Goal: Check status: Check status

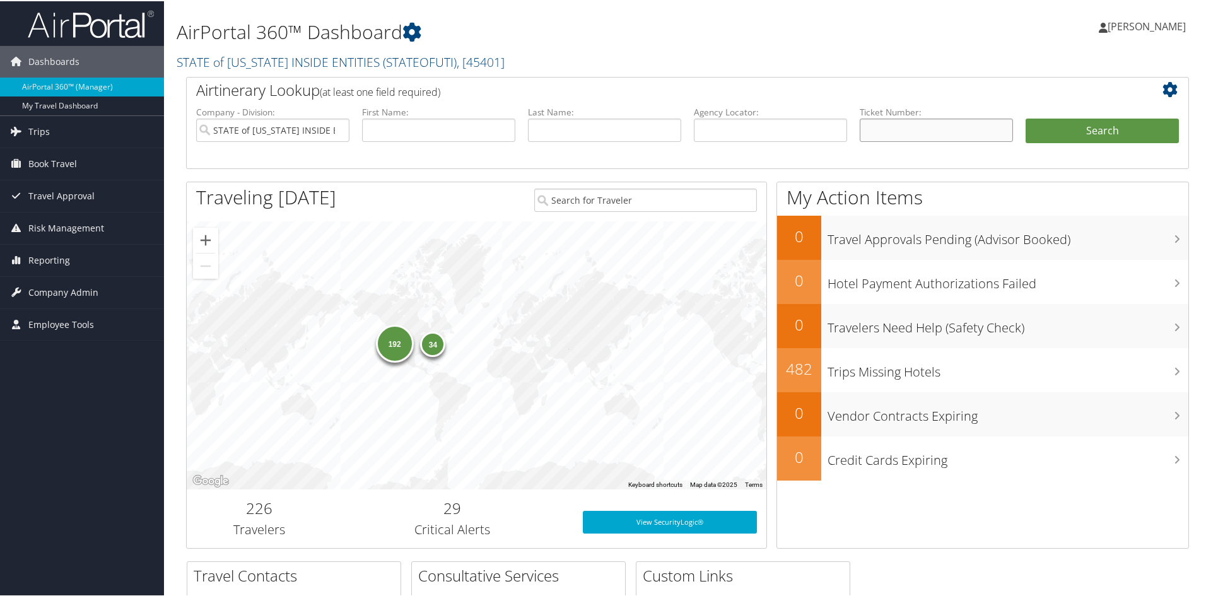
click at [913, 131] on input "text" at bounding box center [936, 128] width 153 height 23
paste input "8900897761609"
type input "8900897761609"
click at [1062, 133] on button "Search" at bounding box center [1102, 129] width 153 height 25
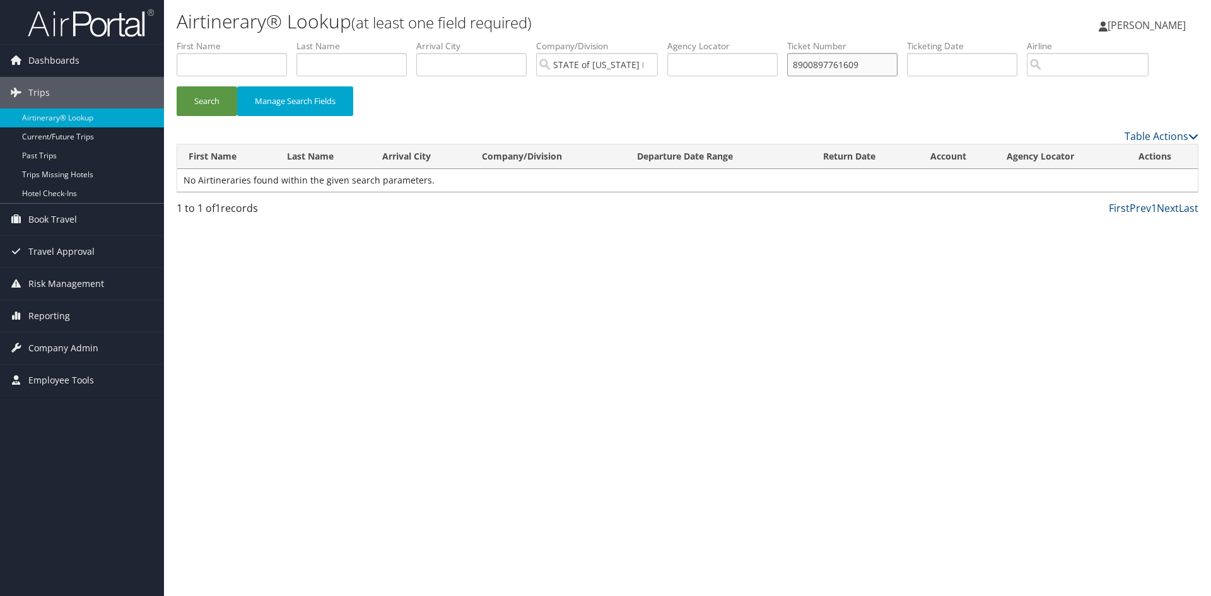
drag, startPoint x: 873, startPoint y: 65, endPoint x: 773, endPoint y: 72, distance: 99.3
click at [773, 40] on ul "First Name Last Name Departure City Arrival City Company/Division STATE of UTAH…" at bounding box center [688, 40] width 1022 height 0
click at [216, 66] on input "text" at bounding box center [232, 64] width 110 height 23
type input "Drew"
type input "Matthews"
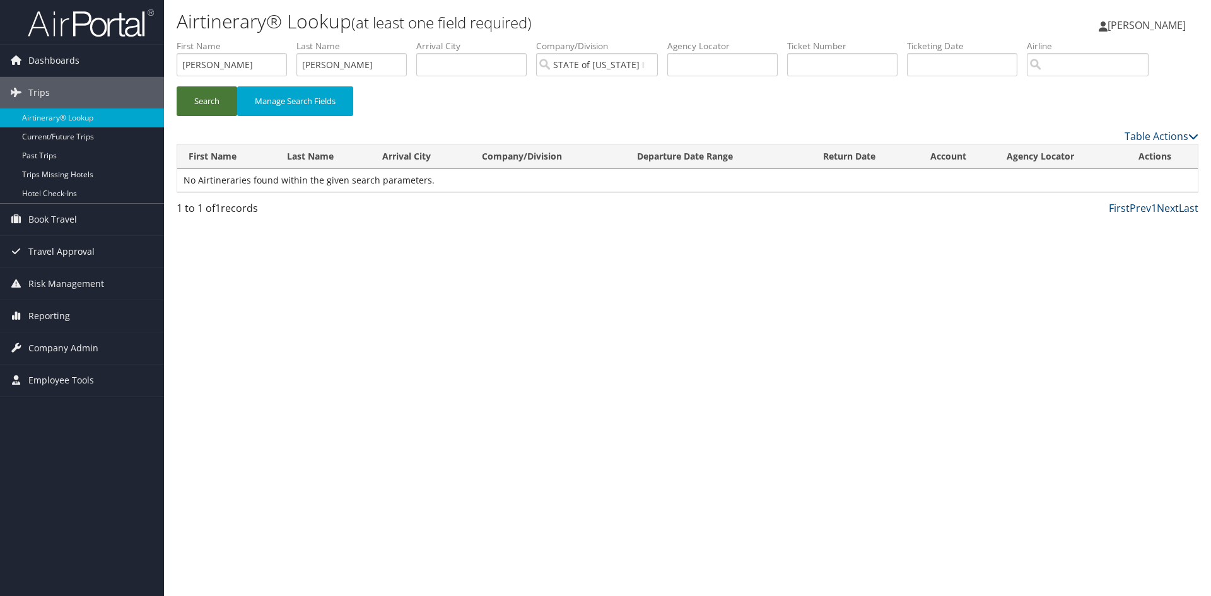
click at [198, 96] on button "Search" at bounding box center [207, 101] width 61 height 30
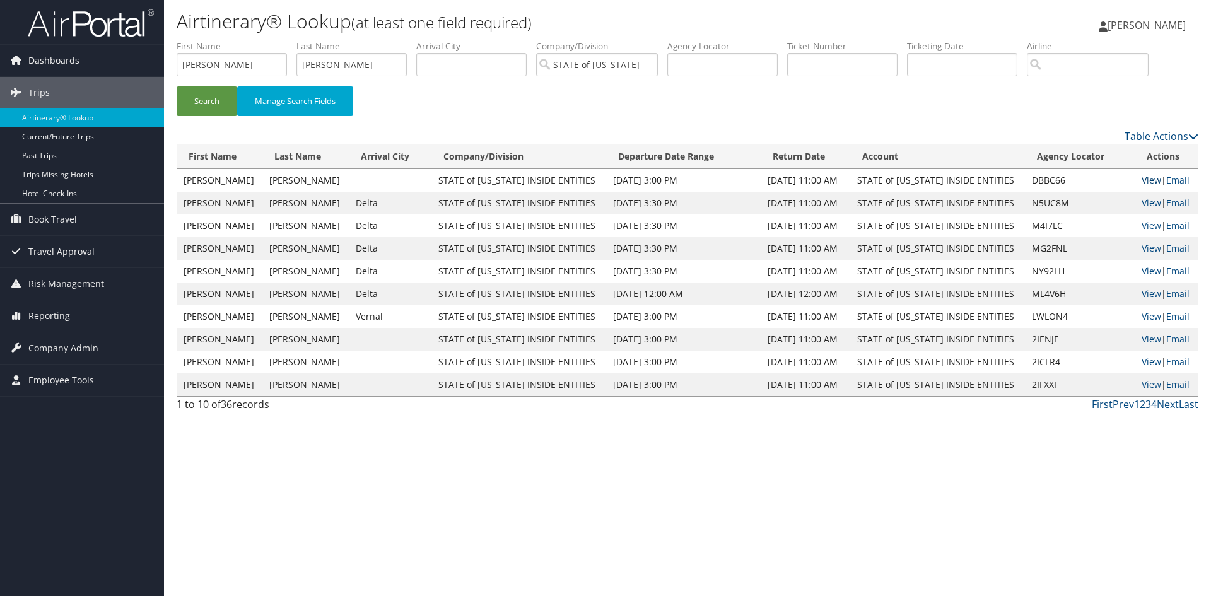
click at [1146, 177] on link "View" at bounding box center [1152, 180] width 20 height 12
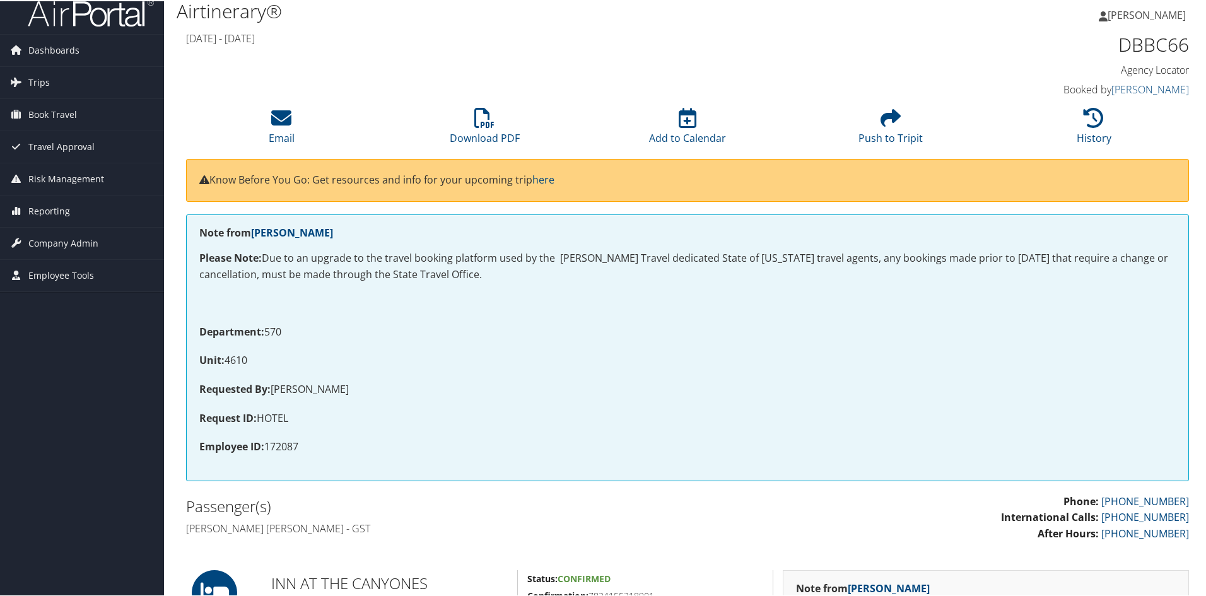
scroll to position [5, 0]
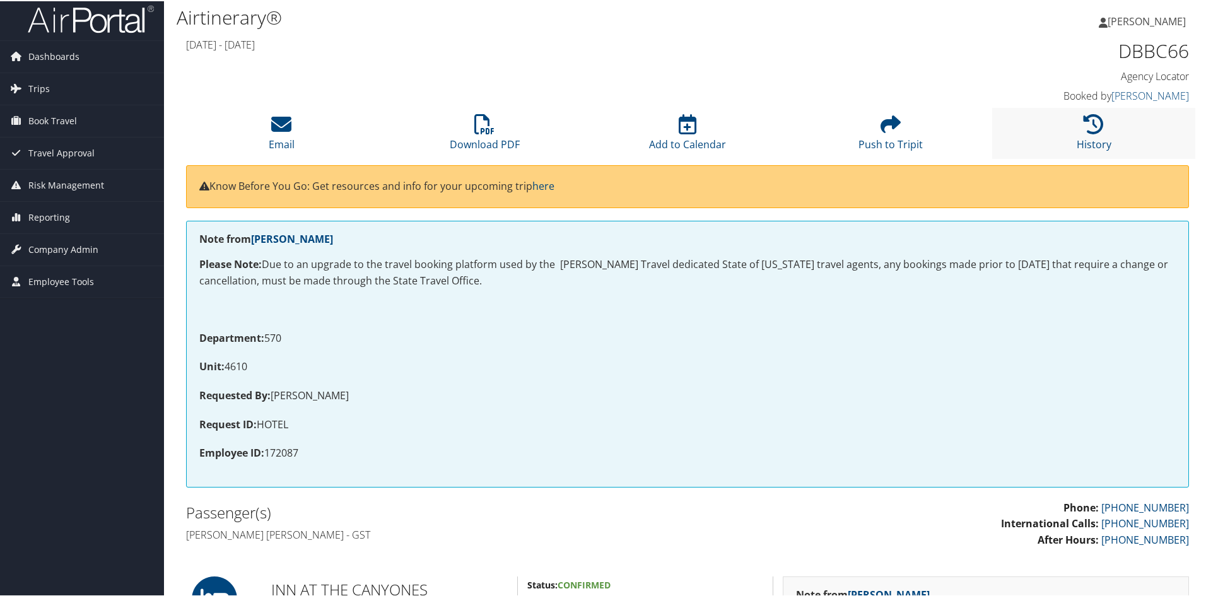
click at [1075, 127] on li "History" at bounding box center [1093, 132] width 203 height 51
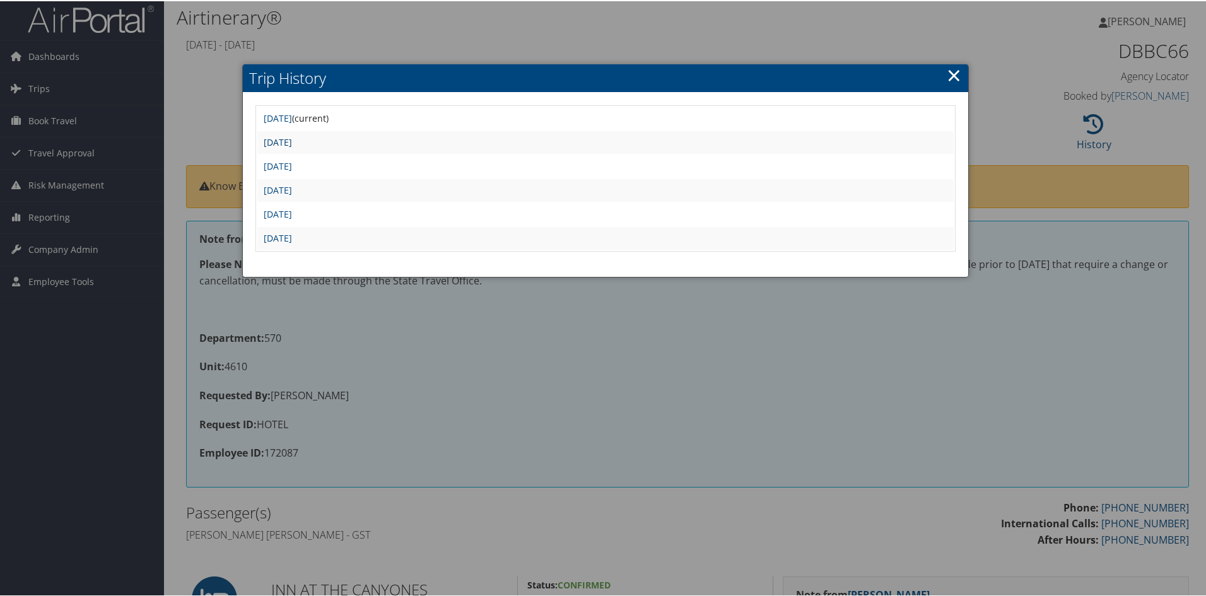
click at [292, 144] on link "Fri Sep 5 10:12:56 MDT 2025" at bounding box center [278, 141] width 28 height 12
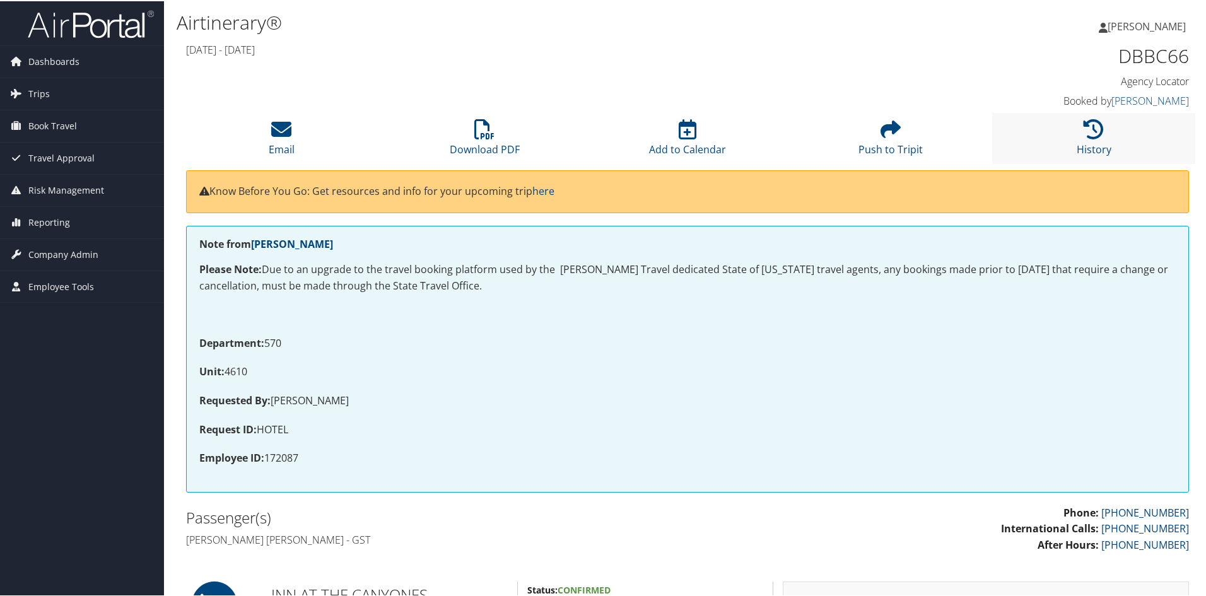
click at [1102, 135] on li "History" at bounding box center [1093, 137] width 203 height 51
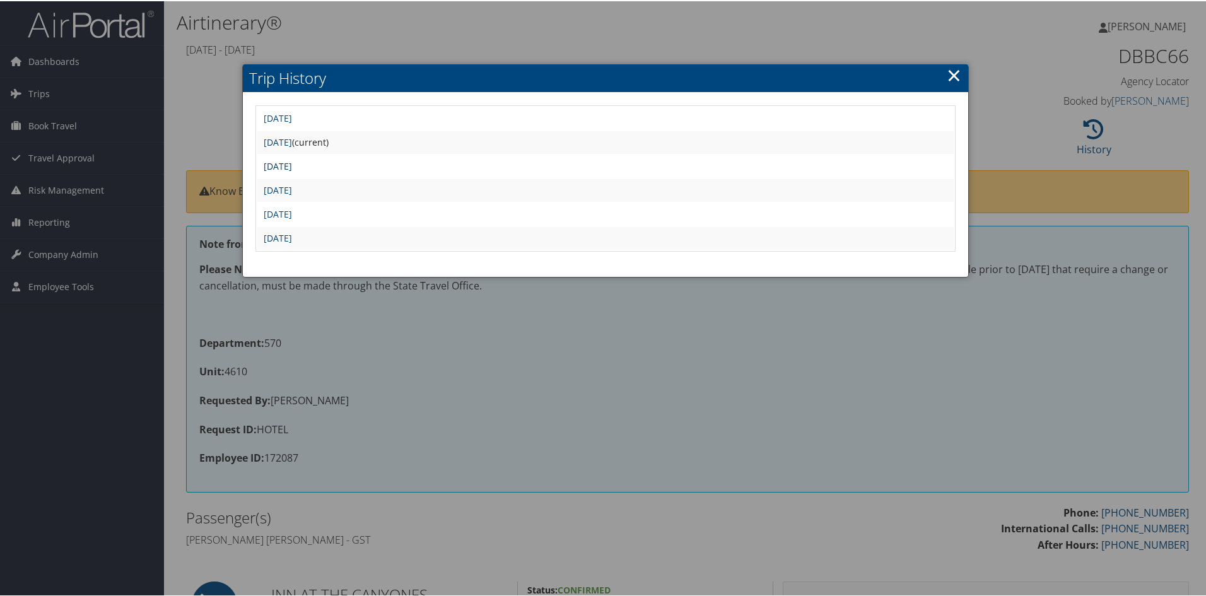
click at [292, 168] on link "Fri Sep 5 09:51:03 MDT 2025" at bounding box center [278, 165] width 28 height 12
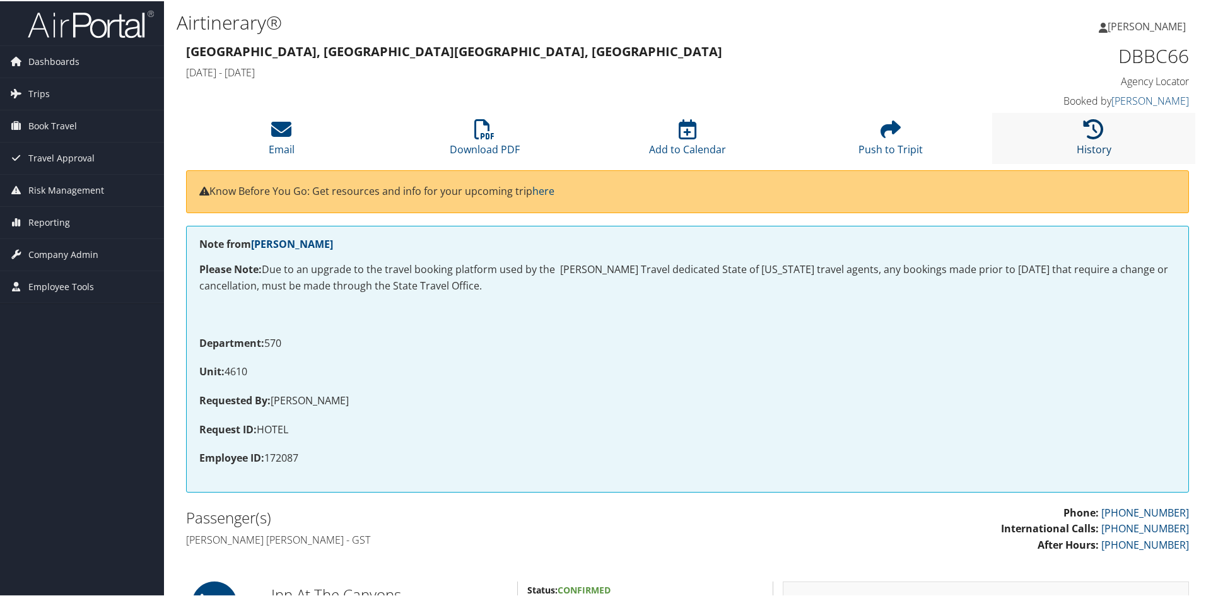
click at [1089, 131] on icon at bounding box center [1094, 128] width 20 height 20
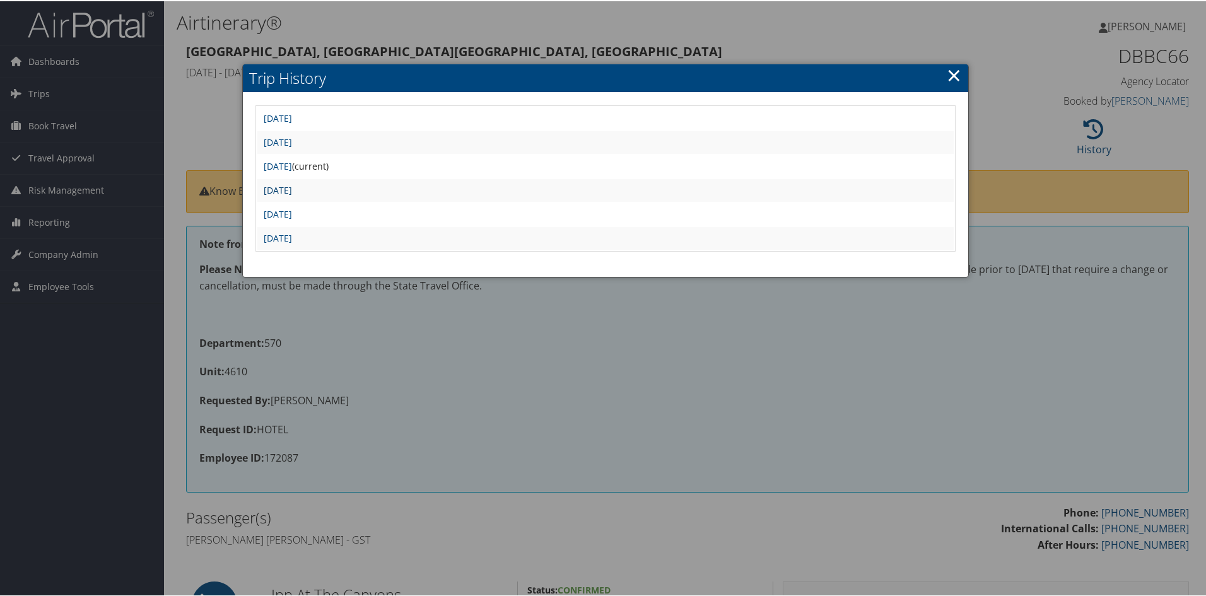
click at [292, 187] on link "Fri Sep 5 08:50:53 MDT 2025" at bounding box center [278, 189] width 28 height 12
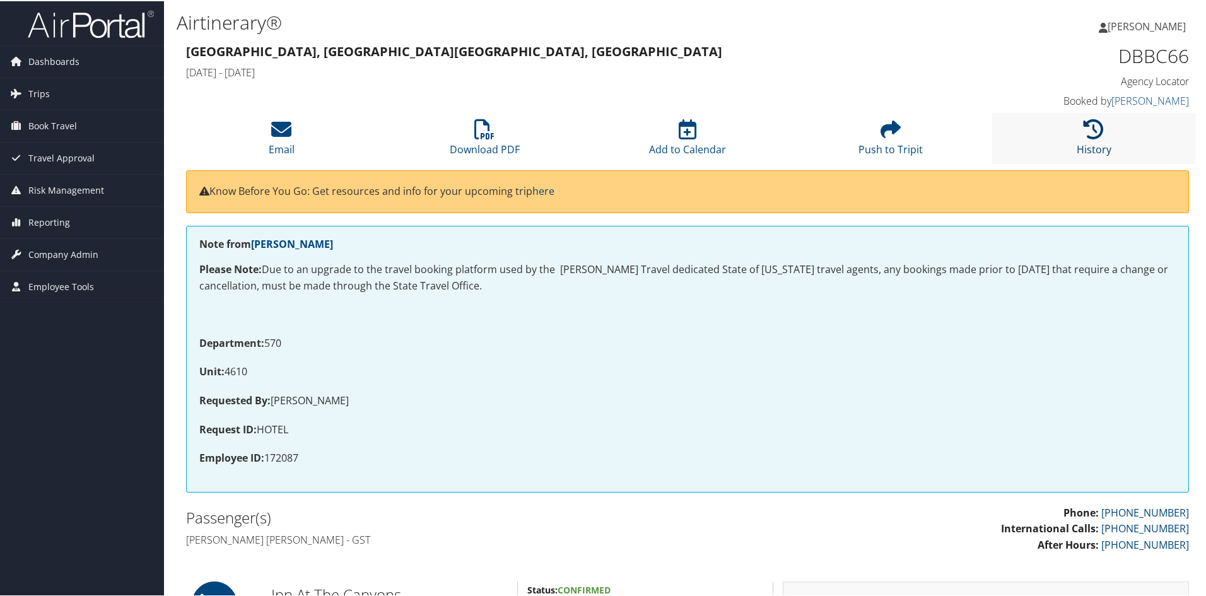
click at [1077, 146] on link "History" at bounding box center [1094, 140] width 35 height 30
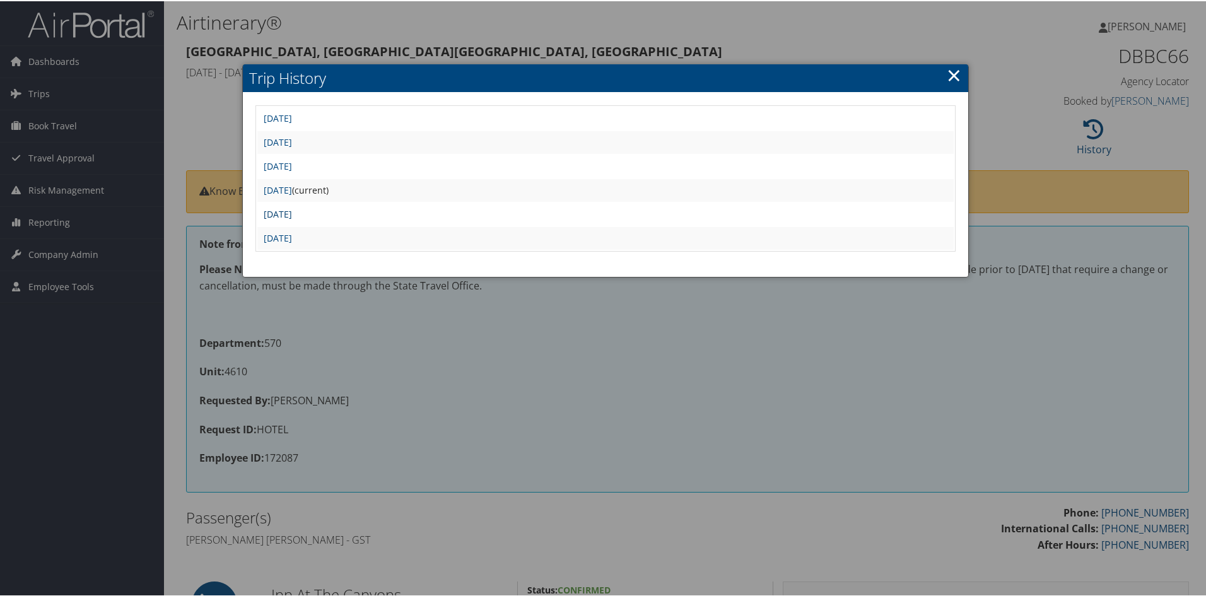
click at [292, 208] on link "[DATE]" at bounding box center [278, 213] width 28 height 12
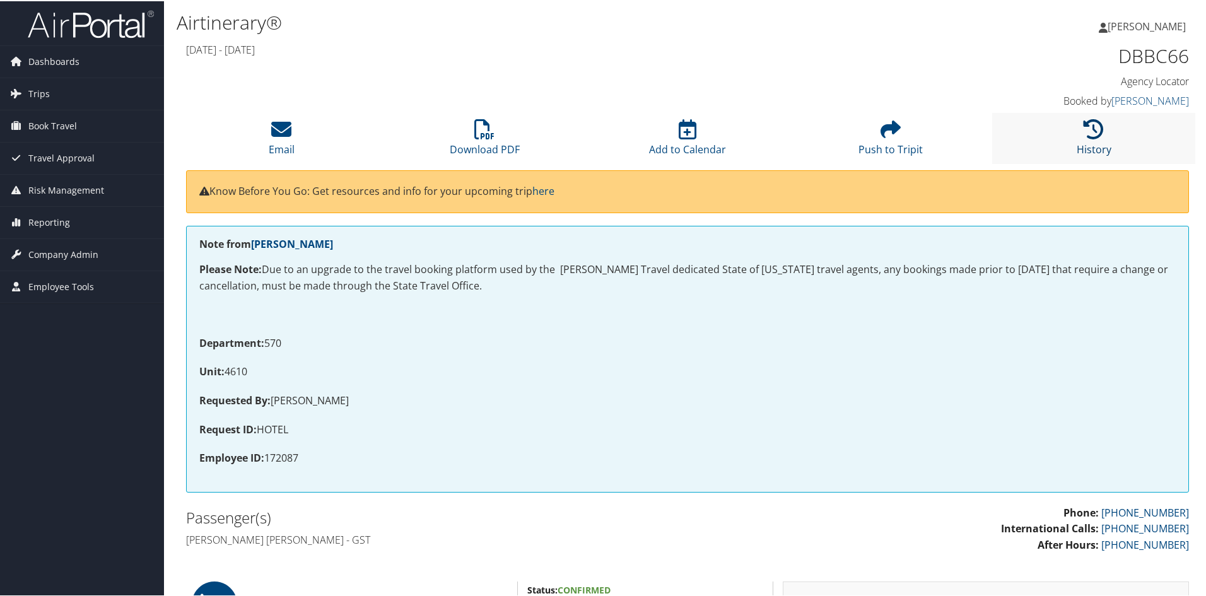
click at [1093, 136] on icon at bounding box center [1094, 128] width 20 height 20
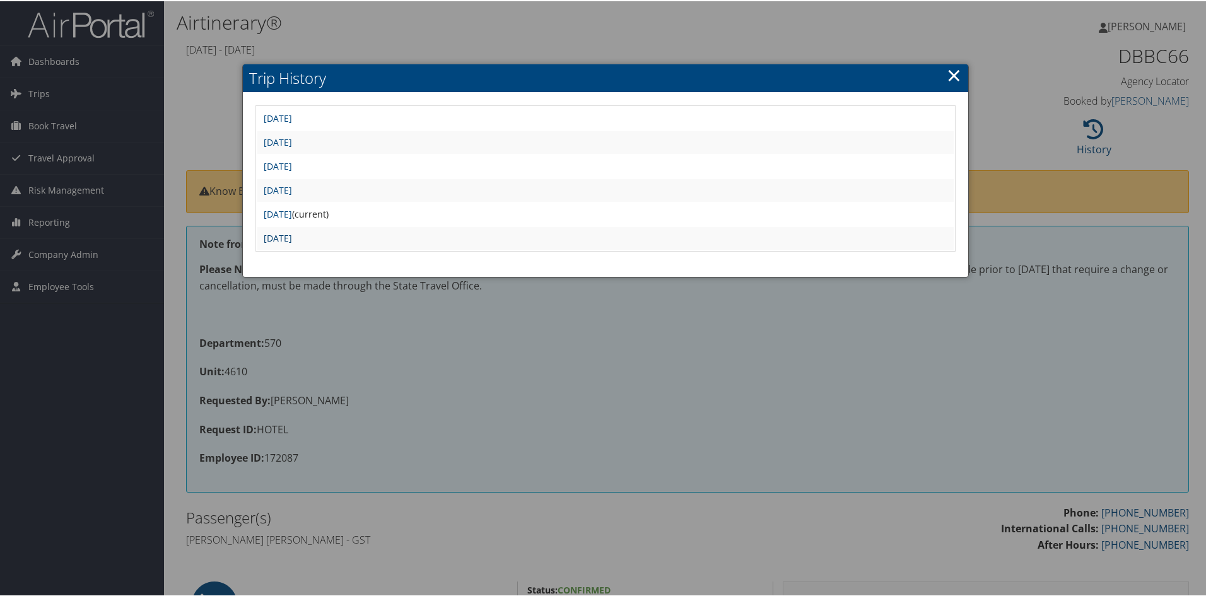
click at [292, 232] on link "Fri Sep 5 08:35:48 MDT 2025" at bounding box center [278, 237] width 28 height 12
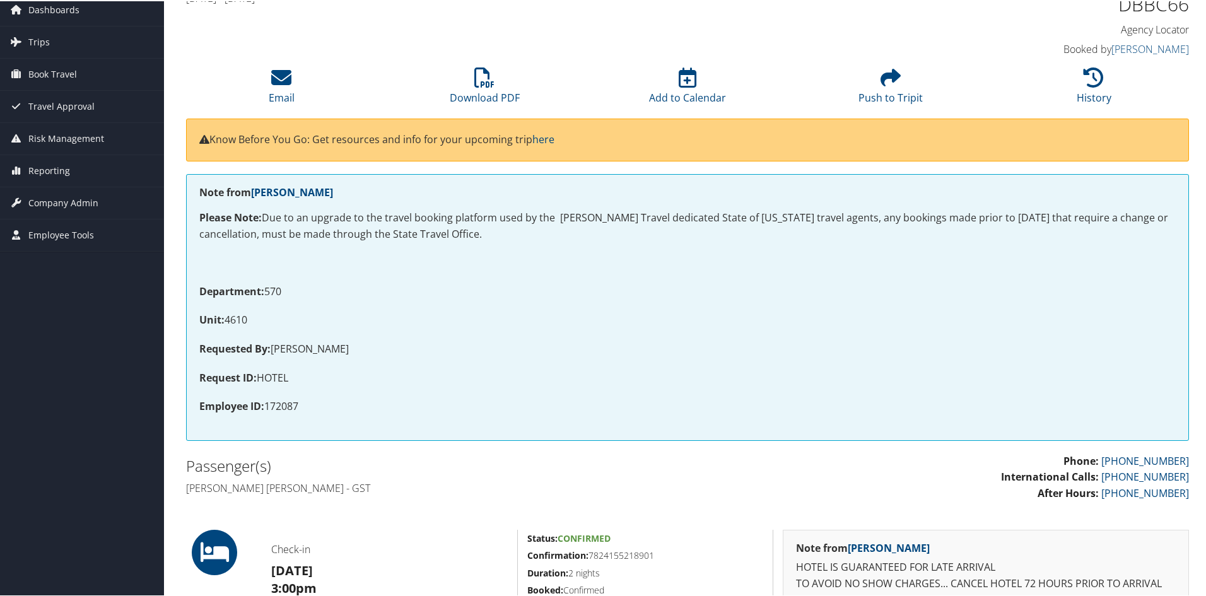
scroll to position [47, 0]
